Goal: Transaction & Acquisition: Purchase product/service

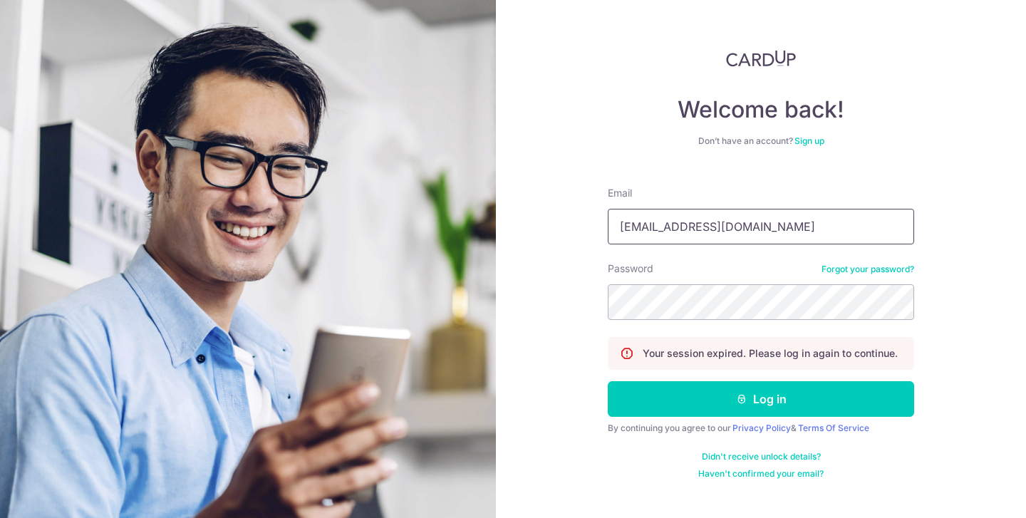
type input "[EMAIL_ADDRESS][DOMAIN_NAME]"
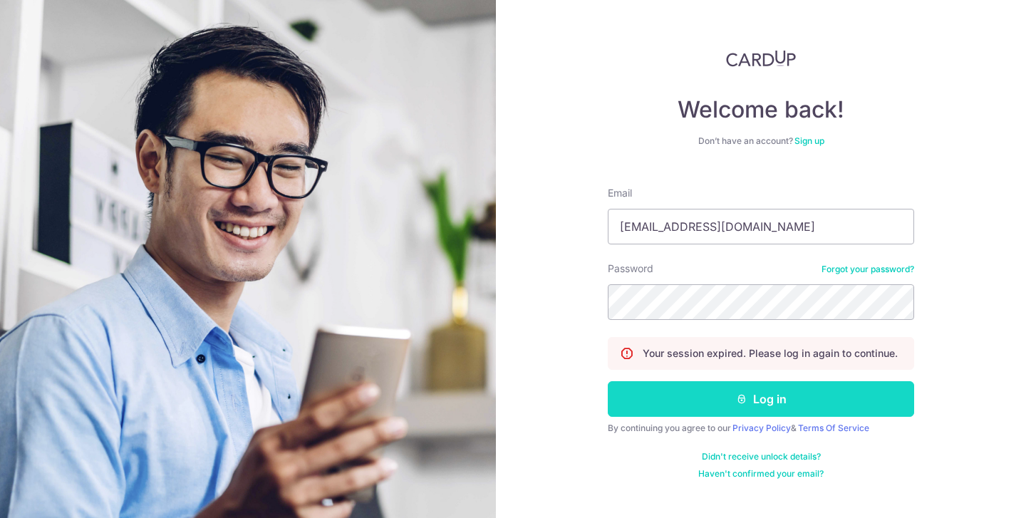
click at [696, 404] on button "Log in" at bounding box center [761, 399] width 306 height 36
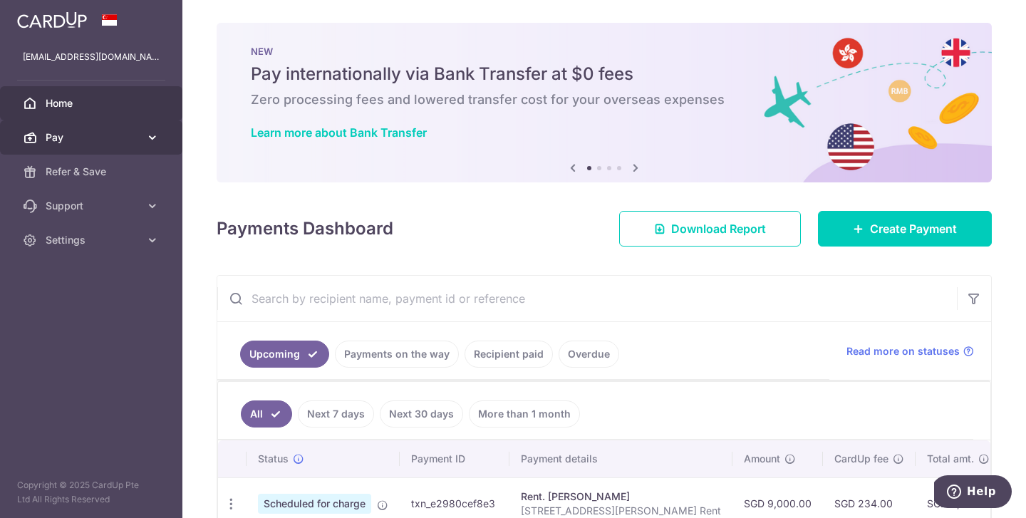
click at [150, 137] on icon at bounding box center [152, 137] width 14 height 14
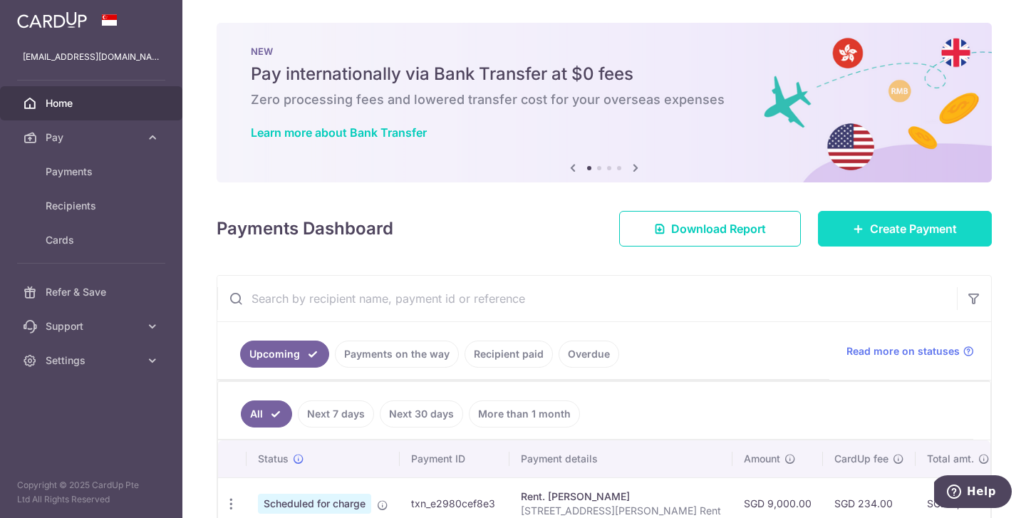
click at [942, 231] on span "Create Payment" at bounding box center [913, 228] width 87 height 17
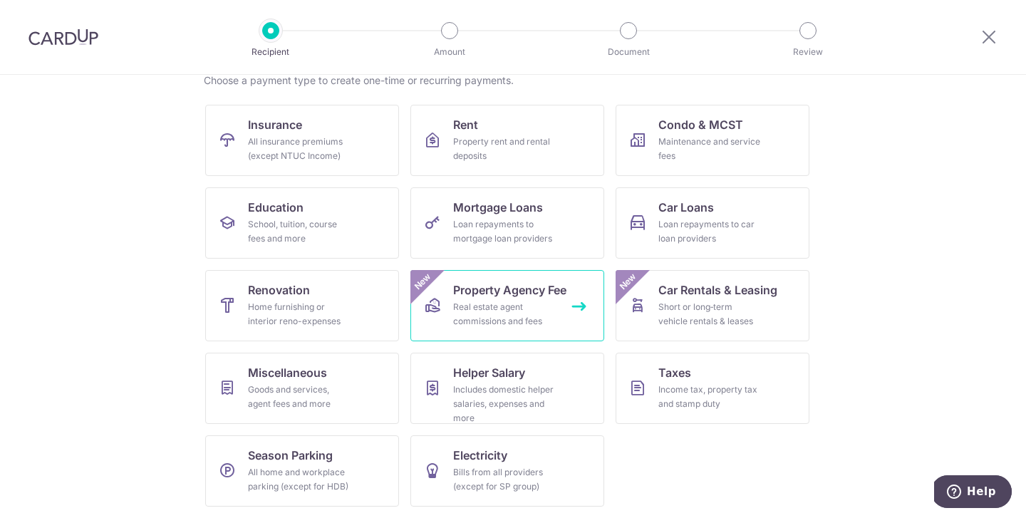
scroll to position [120, 0]
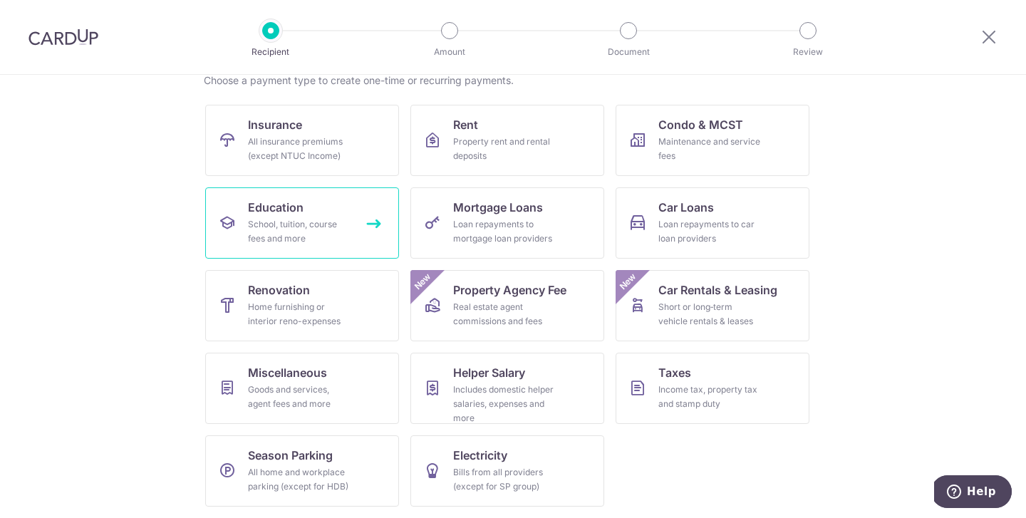
click at [298, 227] on div "School, tuition, course fees and more" at bounding box center [299, 231] width 103 height 28
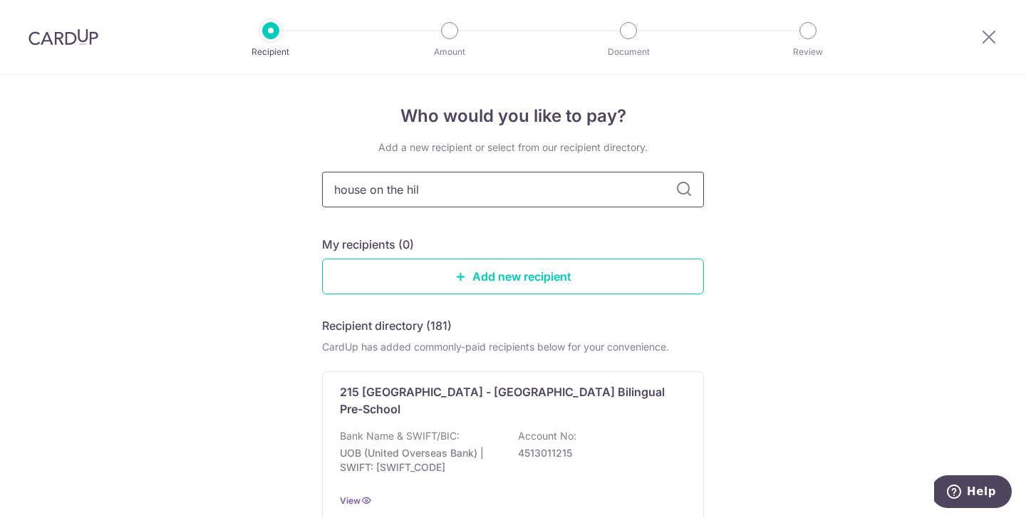
type input "house on the hill"
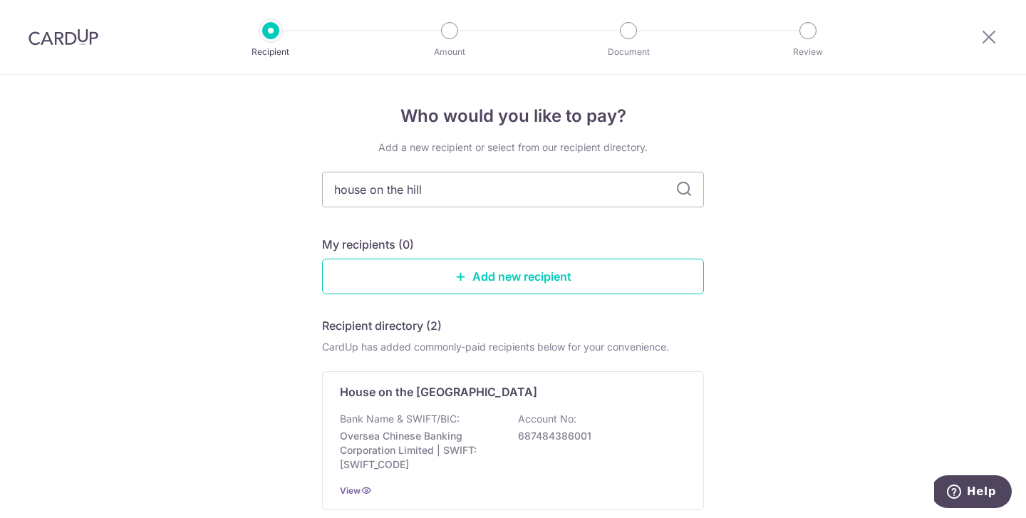
click at [687, 192] on icon at bounding box center [683, 189] width 17 height 17
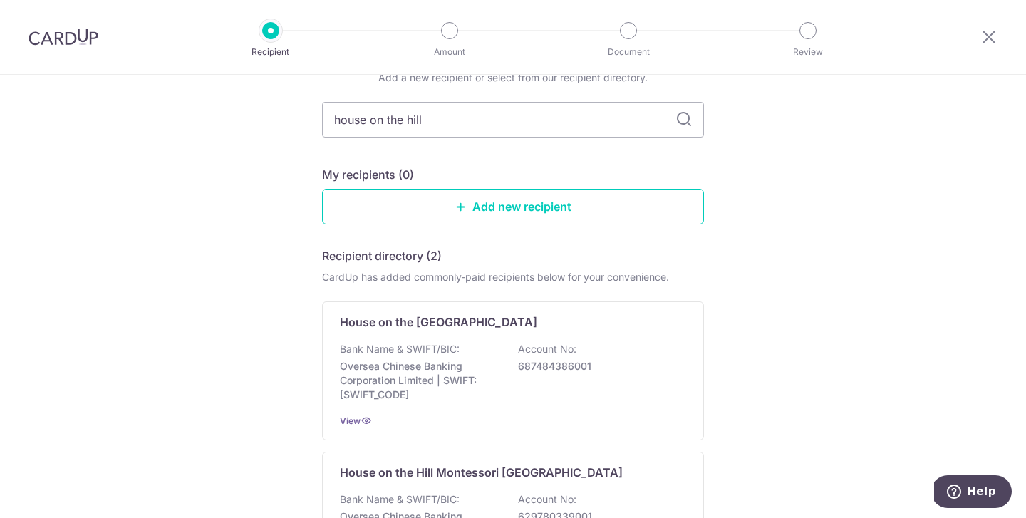
scroll to position [71, 0]
click at [384, 357] on div "Bank Name & SWIFT/BIC: Oversea Chinese Banking Corporation Limited | SWIFT: OCB…" at bounding box center [513, 370] width 346 height 60
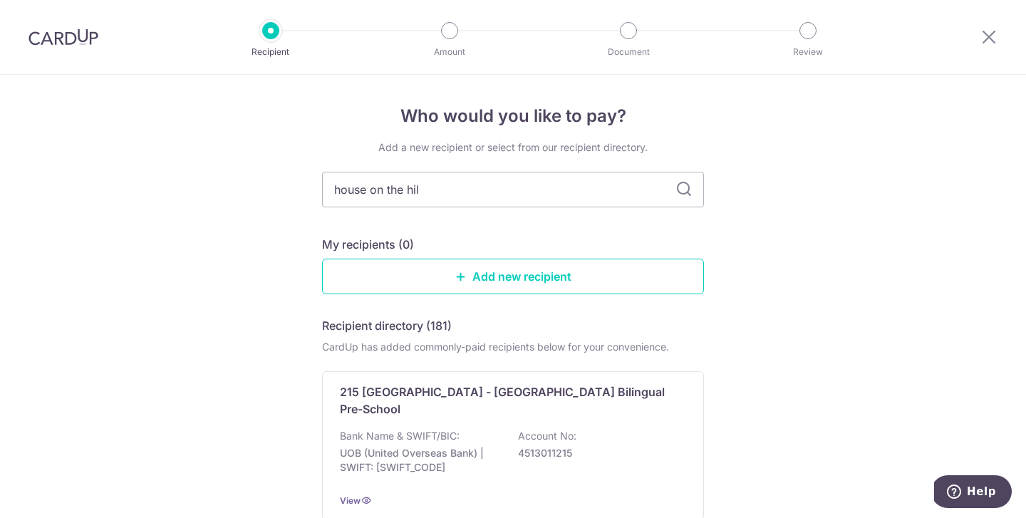
type input "house on the hill"
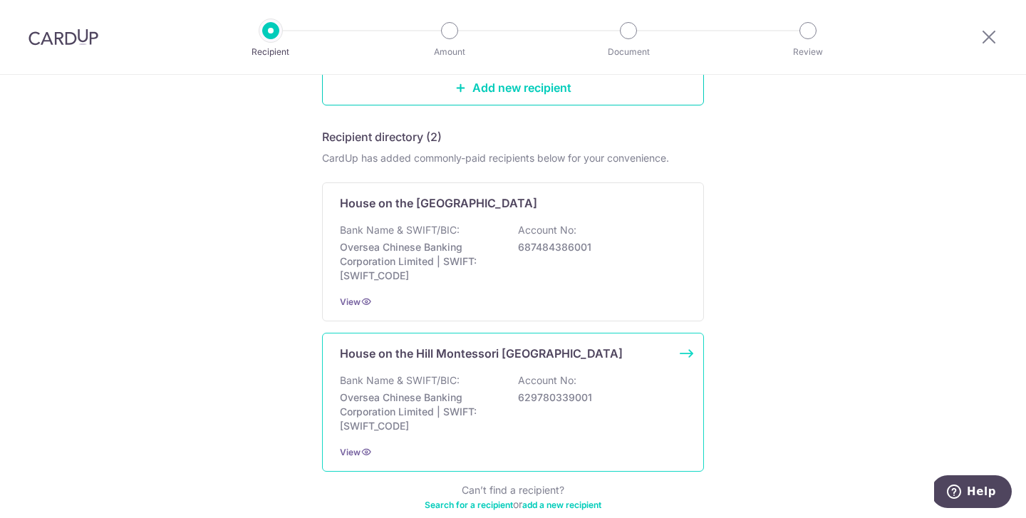
scroll to position [202, 0]
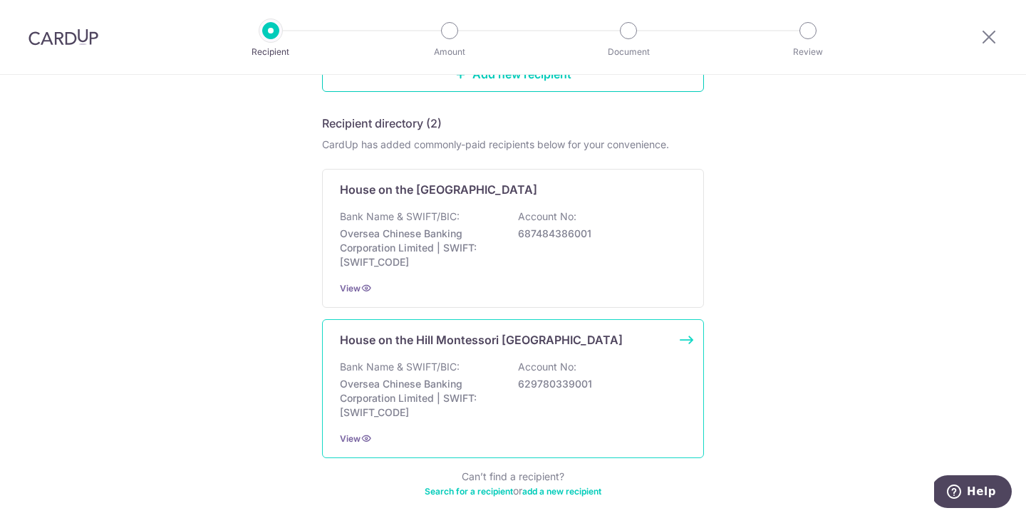
click at [536, 343] on p "House on the Hill Montessori [GEOGRAPHIC_DATA]" at bounding box center [481, 339] width 283 height 17
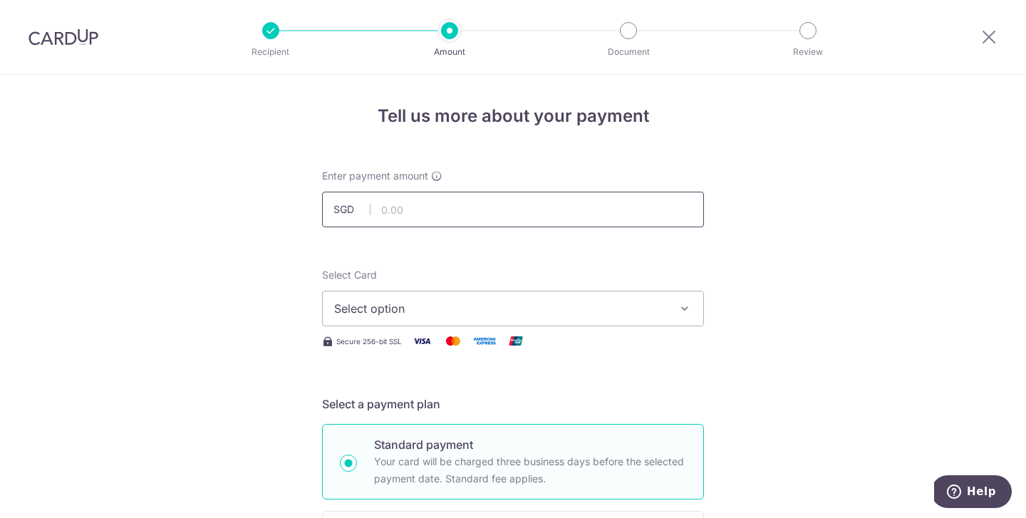
click at [439, 211] on input "text" at bounding box center [513, 210] width 382 height 36
type input "2,289.00"
click at [422, 308] on span "Select option" at bounding box center [500, 308] width 332 height 17
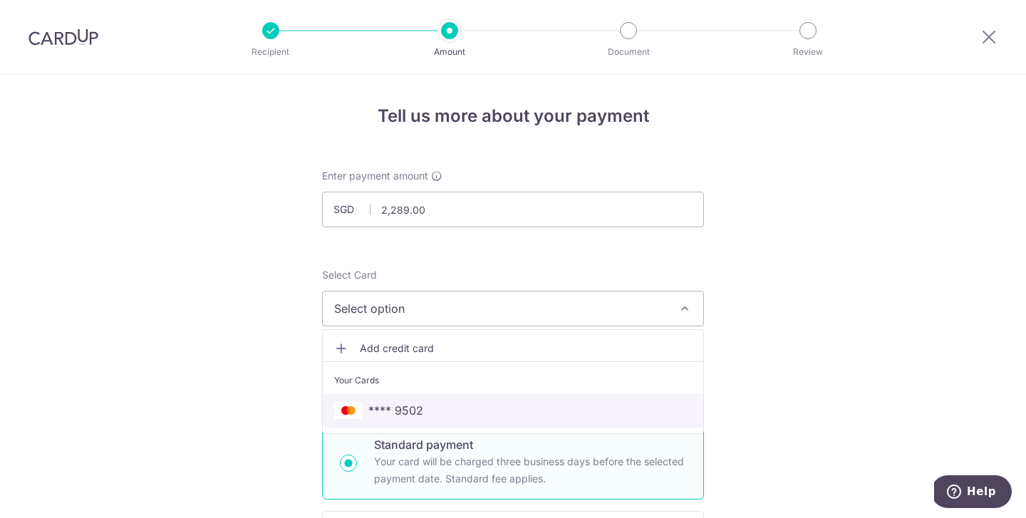
click at [388, 406] on span "**** 9502" at bounding box center [395, 410] width 55 height 17
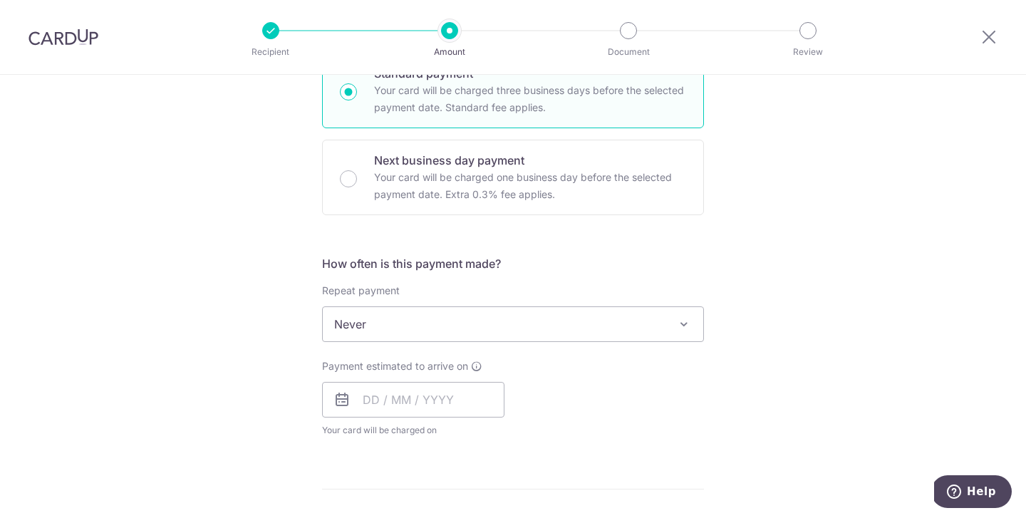
scroll to position [449, 0]
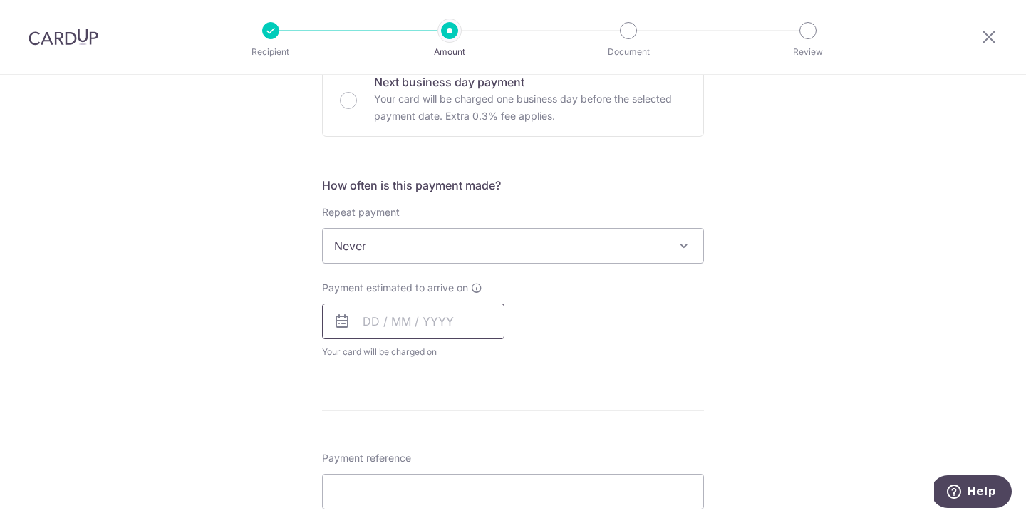
click at [365, 323] on input "text" at bounding box center [413, 321] width 182 height 36
click at [491, 479] on link "19" at bounding box center [493, 479] width 23 height 23
type input "[DATE]"
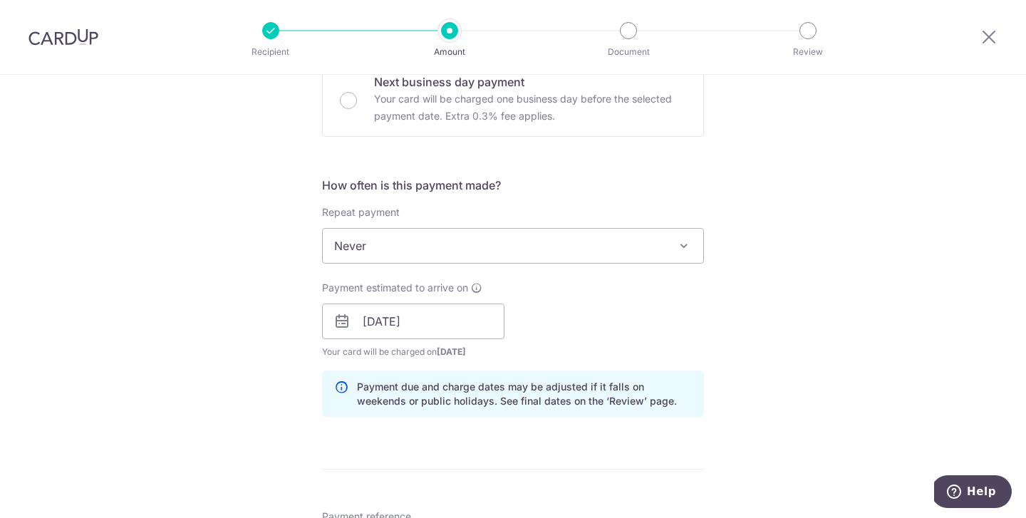
click at [593, 316] on div "Payment estimated to arrive on 19/09/2025 Prev Next Sep Oct Nov Dec 2025 2026 2…" at bounding box center [512, 320] width 399 height 78
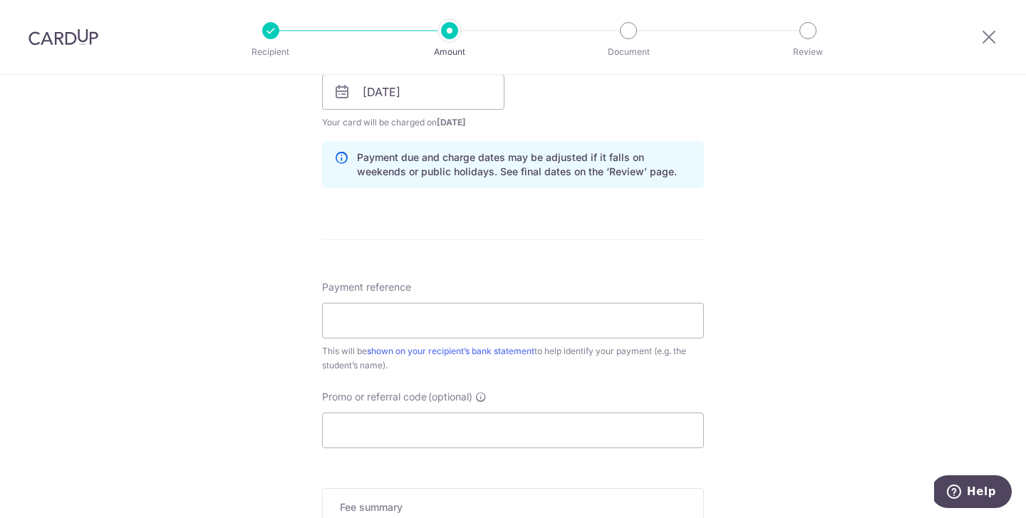
scroll to position [736, 0]
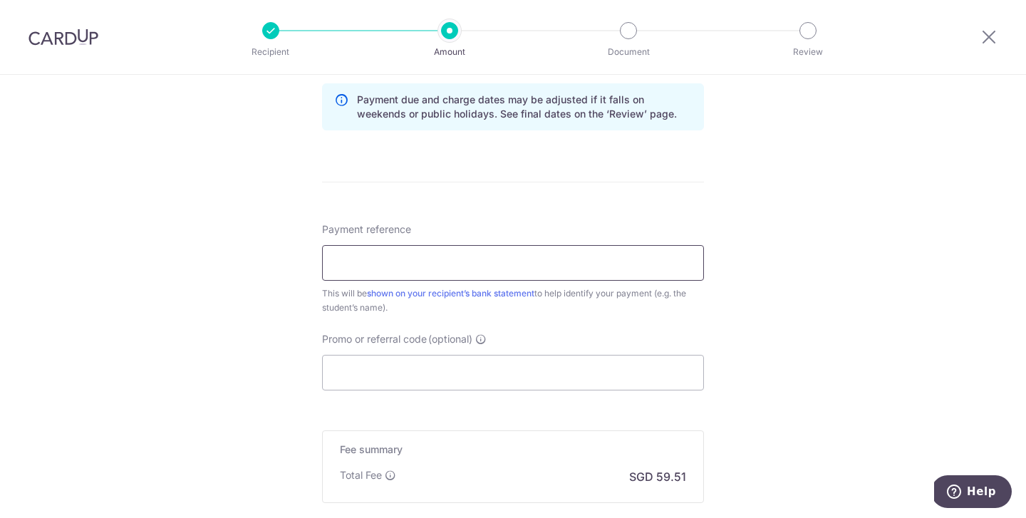
click at [559, 264] on input "Payment reference" at bounding box center [513, 263] width 382 height 36
click at [443, 259] on input "INVMS 013727 Tye Le" at bounding box center [513, 263] width 382 height 36
click button "Add Card" at bounding box center [0, 0] width 0 height 0
type input "INVMS 013727 [PERSON_NAME]"
click at [410, 375] on input "Promo or referral code (optional)" at bounding box center [513, 373] width 382 height 36
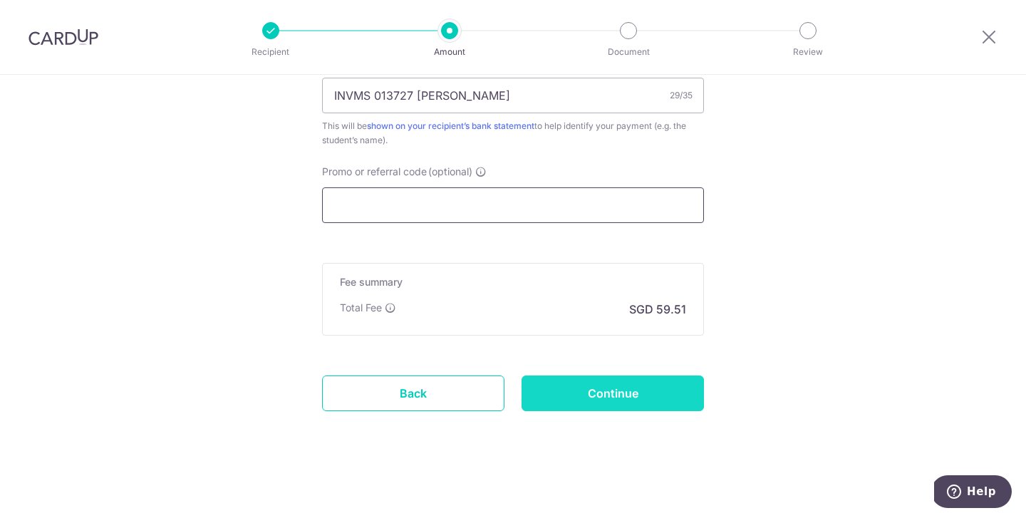
scroll to position [904, 0]
click at [572, 405] on input "Continue" at bounding box center [612, 393] width 182 height 36
type input "Create Schedule"
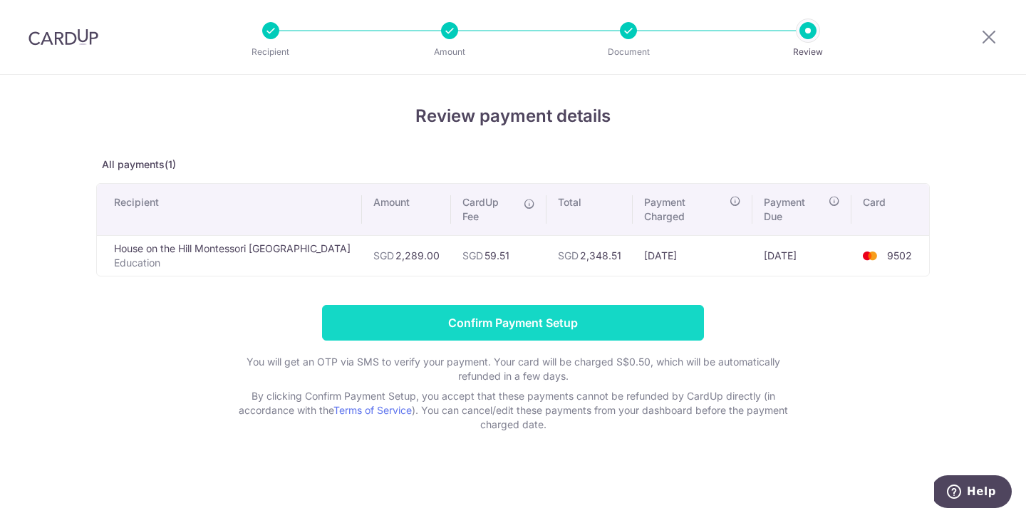
click at [603, 312] on input "Confirm Payment Setup" at bounding box center [513, 323] width 382 height 36
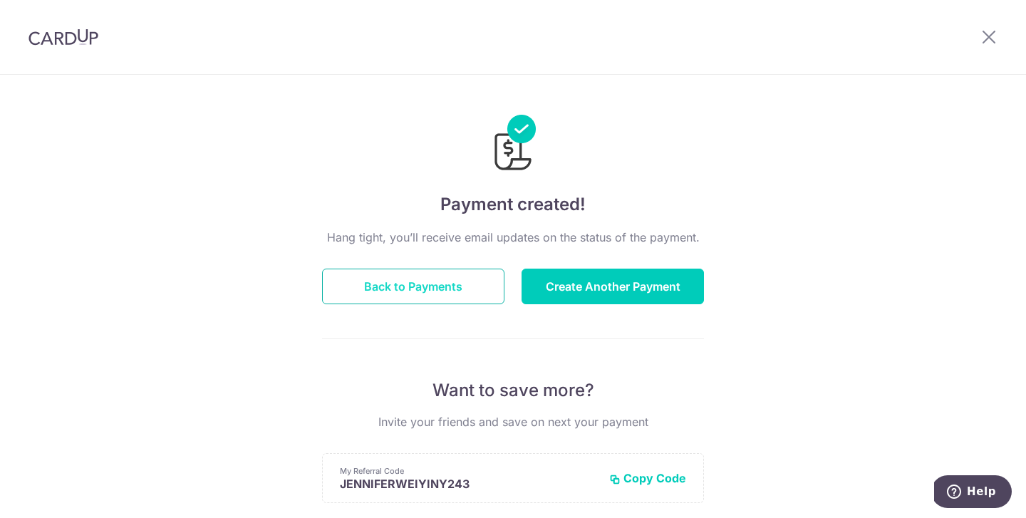
click at [447, 287] on button "Back to Payments" at bounding box center [413, 287] width 182 height 36
